Goal: Transaction & Acquisition: Purchase product/service

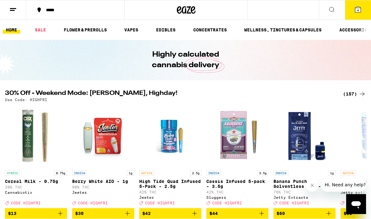
click at [271, 10] on button at bounding box center [332, 10] width 26 height 20
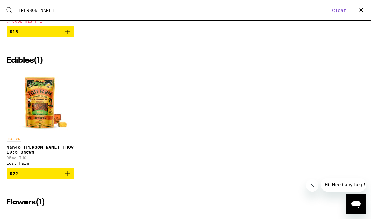
scroll to position [269, 0]
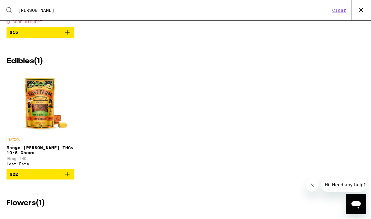
type input "[PERSON_NAME]"
click at [41, 123] on img "Open page for Mango Jack Herer THCv 10:5 Chews from Lost Farm" at bounding box center [40, 102] width 62 height 62
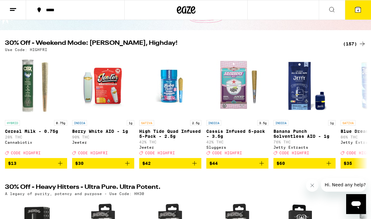
scroll to position [46, 0]
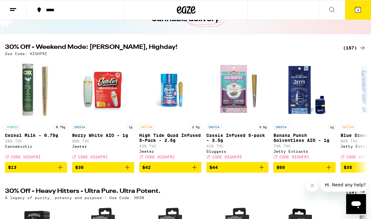
click at [271, 10] on icon at bounding box center [331, 9] width 7 height 7
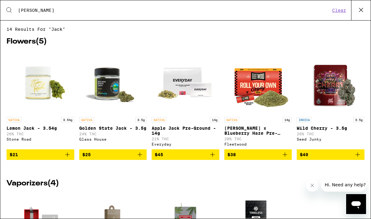
type input "J"
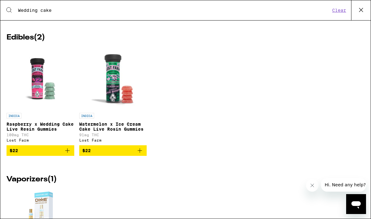
scroll to position [473, 0]
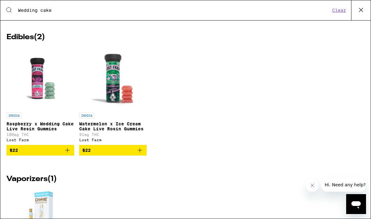
type input "Wedding cake"
click at [45, 131] on p "Raspberry x Wedding Cake Live Resin Gummies" at bounding box center [41, 126] width 68 height 10
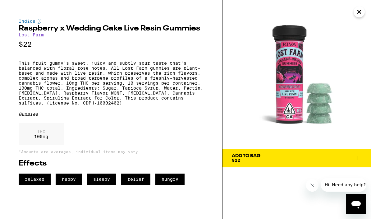
click at [271, 17] on img at bounding box center [296, 74] width 149 height 149
click at [271, 14] on icon "Close" at bounding box center [358, 11] width 7 height 9
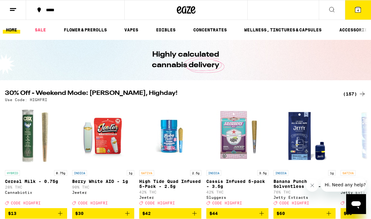
click at [271, 12] on icon at bounding box center [331, 9] width 7 height 7
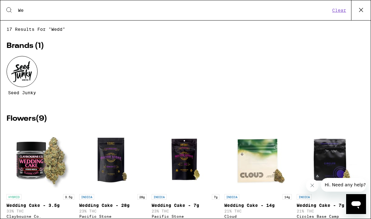
type input "W"
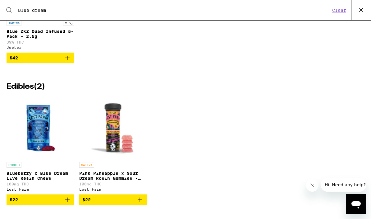
scroll to position [782, 0]
type input "Blue dream"
click at [114, 171] on p "Pink Pineapple x Sour Dream Rosin Gummies - 100mg" at bounding box center [113, 176] width 68 height 10
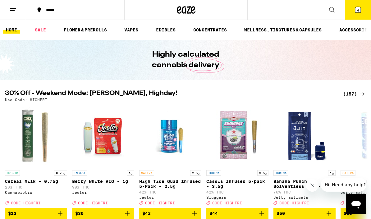
click at [333, 12] on icon at bounding box center [331, 9] width 7 height 7
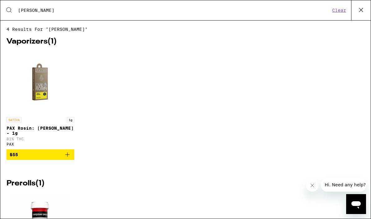
type input "[PERSON_NAME]"
click at [341, 11] on button "Clear" at bounding box center [339, 10] width 18 height 6
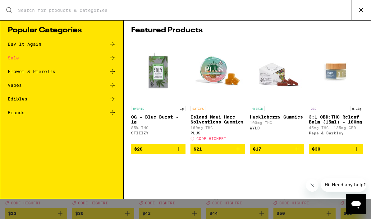
click at [22, 10] on input "Search for Products" at bounding box center [184, 10] width 333 height 6
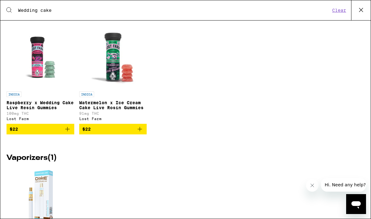
scroll to position [492, 0]
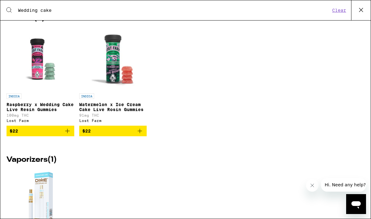
type input "Wedding cake"
click at [107, 112] on p "Watermelon x Ice Cream Cake Live Rosin Gummies" at bounding box center [113, 107] width 68 height 10
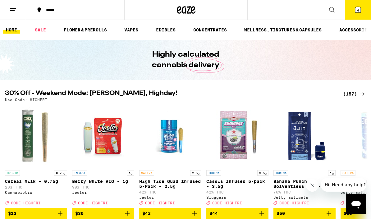
click at [333, 13] on button at bounding box center [332, 10] width 26 height 20
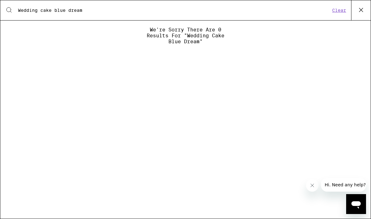
click at [53, 11] on input "Wedding cake blue dream" at bounding box center [174, 10] width 313 height 6
click at [37, 12] on input "Weblike dream" at bounding box center [174, 10] width 313 height 6
type input "W"
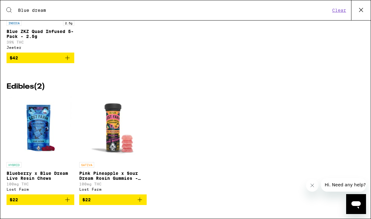
scroll to position [782, 0]
type input "Blue dream"
click at [33, 172] on p "Blueberry x Blue Dream Live Resin Chews" at bounding box center [41, 176] width 68 height 10
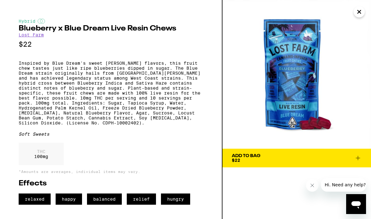
click at [360, 15] on icon "Close" at bounding box center [358, 11] width 7 height 9
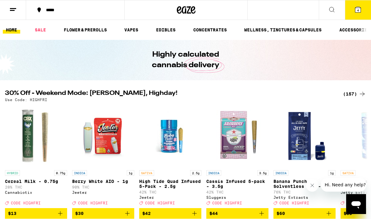
click at [358, 10] on span "4" at bounding box center [358, 10] width 2 height 4
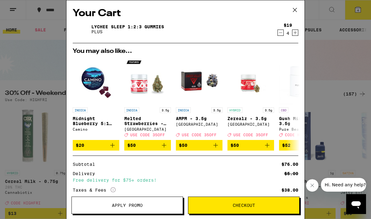
click at [132, 203] on span "Apply Promo" at bounding box center [127, 205] width 31 height 4
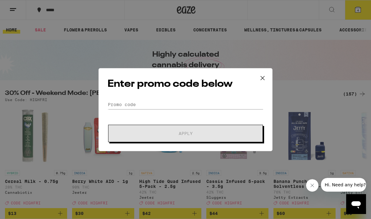
click at [267, 78] on icon at bounding box center [262, 77] width 9 height 9
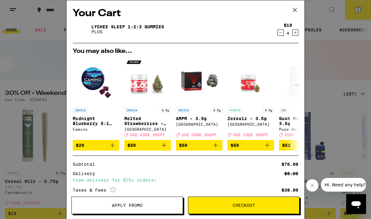
click at [217, 207] on span "Checkout" at bounding box center [243, 205] width 111 height 4
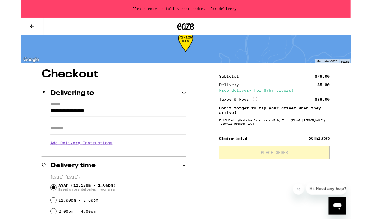
scroll to position [17, 0]
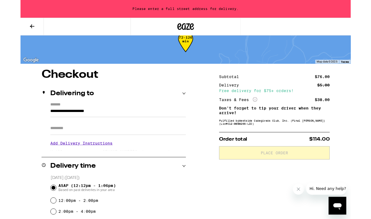
click at [32, 124] on div "**********" at bounding box center [105, 142] width 162 height 54
click at [36, 126] on input "**********" at bounding box center [110, 126] width 152 height 11
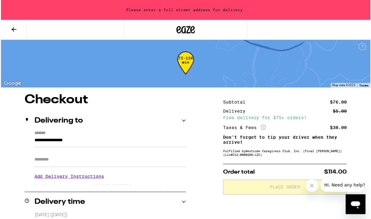
scroll to position [0, 0]
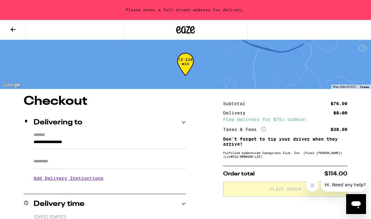
click at [103, 142] on input "**********" at bounding box center [110, 143] width 152 height 11
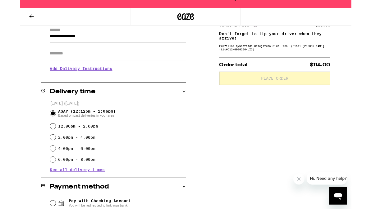
scroll to position [89, 0]
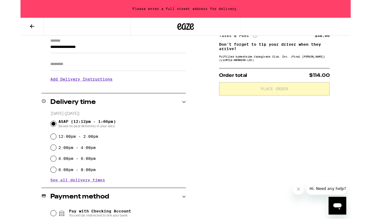
click at [89, 54] on input "**********" at bounding box center [110, 54] width 152 height 11
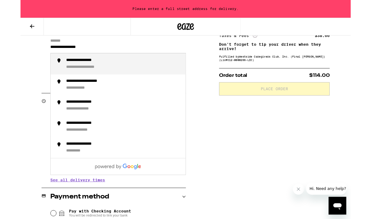
click at [86, 73] on div "**********" at bounding box center [115, 72] width 129 height 14
type input "**********"
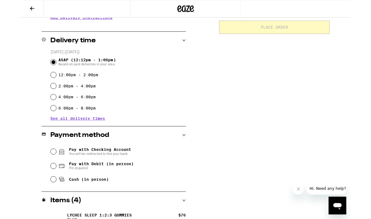
scroll to position [139, 0]
click at [39, 201] on input "Cash (in person)" at bounding box center [37, 201] width 6 height 6
radio input "true"
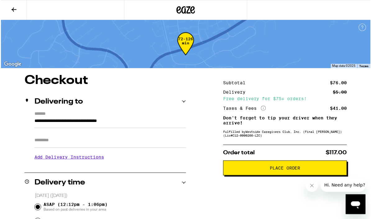
scroll to position [0, 0]
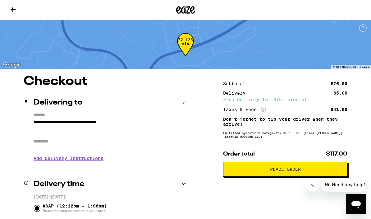
click at [14, 10] on icon at bounding box center [13, 9] width 5 height 4
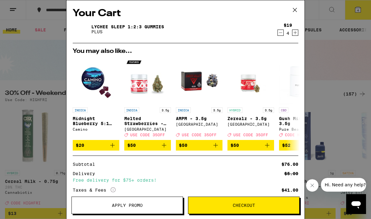
click at [132, 204] on span "Apply Promo" at bounding box center [127, 205] width 31 height 4
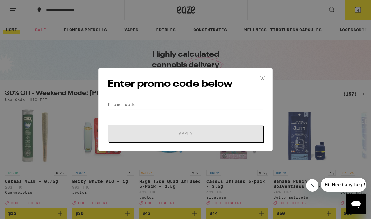
click at [16, 10] on div "Enter promo code below Promo Code Apply" at bounding box center [185, 109] width 371 height 219
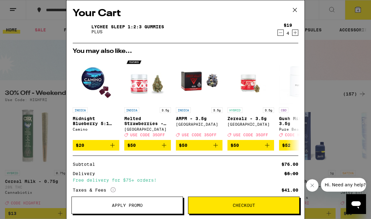
click at [297, 12] on icon at bounding box center [294, 9] width 9 height 9
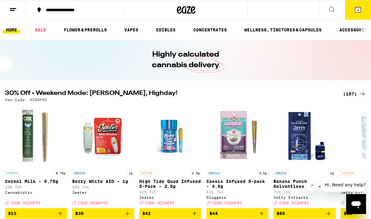
click at [17, 10] on button at bounding box center [13, 10] width 26 height 20
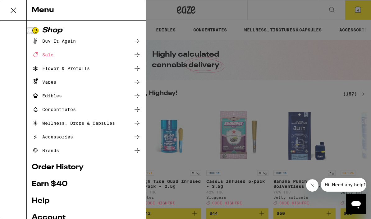
click at [134, 43] on icon at bounding box center [136, 40] width 7 height 7
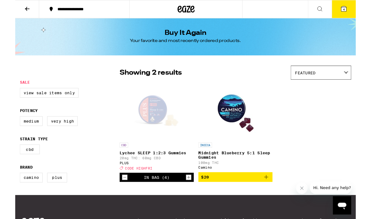
scroll to position [20, 0]
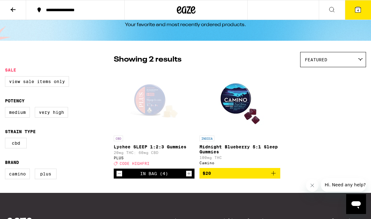
click at [362, 12] on button "4" at bounding box center [358, 9] width 26 height 19
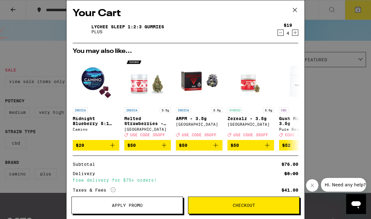
click at [117, 207] on span "Apply Promo" at bounding box center [127, 205] width 31 height 4
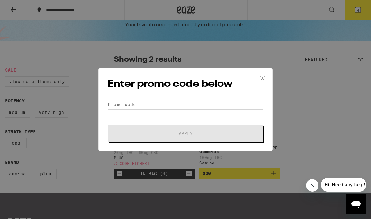
click at [118, 106] on input "Promo Code" at bounding box center [185, 104] width 156 height 9
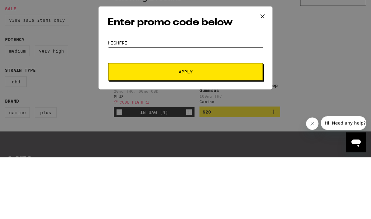
type input "Highfri"
click at [191, 131] on span "Apply" at bounding box center [186, 133] width 14 height 4
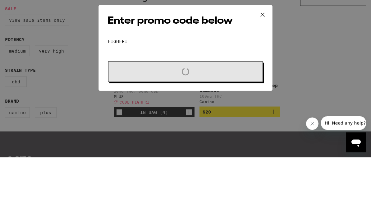
scroll to position [81, 0]
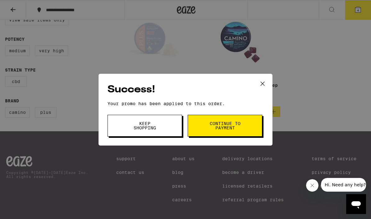
click at [235, 126] on span "Continue to payment" at bounding box center [225, 125] width 32 height 9
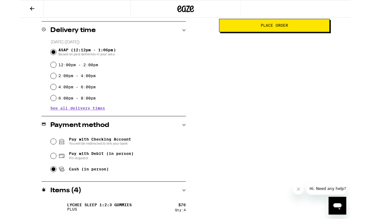
scroll to position [150, 0]
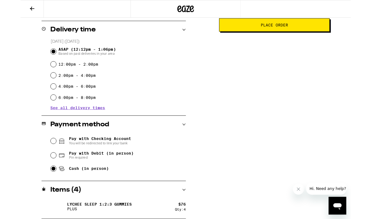
click at [184, 216] on div "Items ( 4 )" at bounding box center [105, 212] width 162 height 7
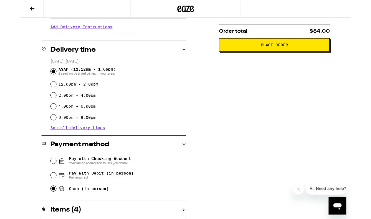
scroll to position [128, 0]
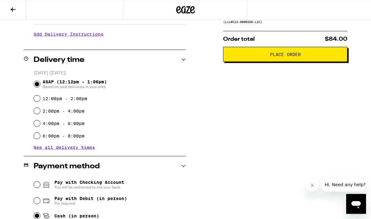
scroll to position [122, 0]
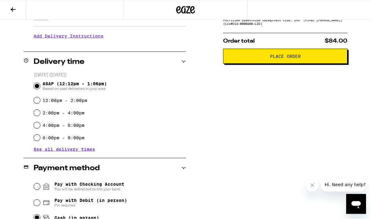
click at [16, 10] on icon at bounding box center [12, 9] width 7 height 7
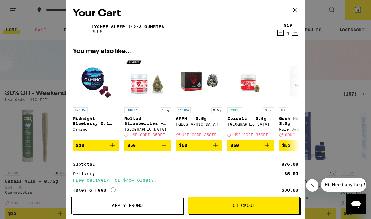
click at [293, 36] on icon "Increment" at bounding box center [295, 32] width 6 height 7
click at [233, 206] on span "Checkout" at bounding box center [244, 205] width 22 height 4
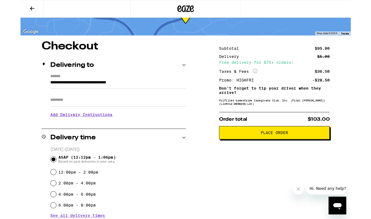
scroll to position [30, 0]
click at [288, 151] on span "Place Order" at bounding box center [285, 149] width 31 height 4
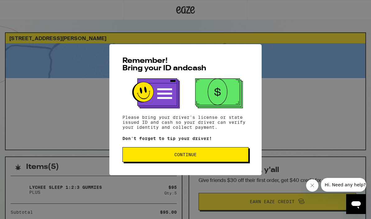
click at [188, 156] on span "Continue" at bounding box center [185, 154] width 22 height 4
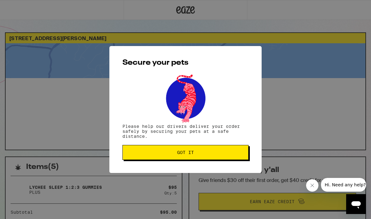
click at [187, 153] on span "Got it" at bounding box center [185, 152] width 17 height 4
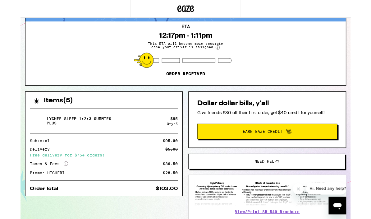
scroll to position [54, 0]
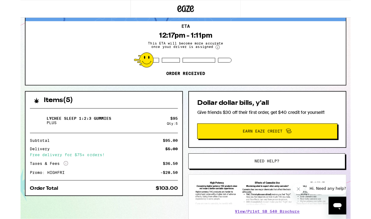
click at [299, 190] on icon "Close message from company" at bounding box center [298, 189] width 3 height 3
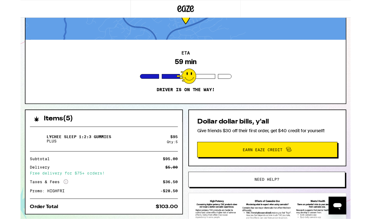
scroll to position [34, 0]
